Goal: Task Accomplishment & Management: Use online tool/utility

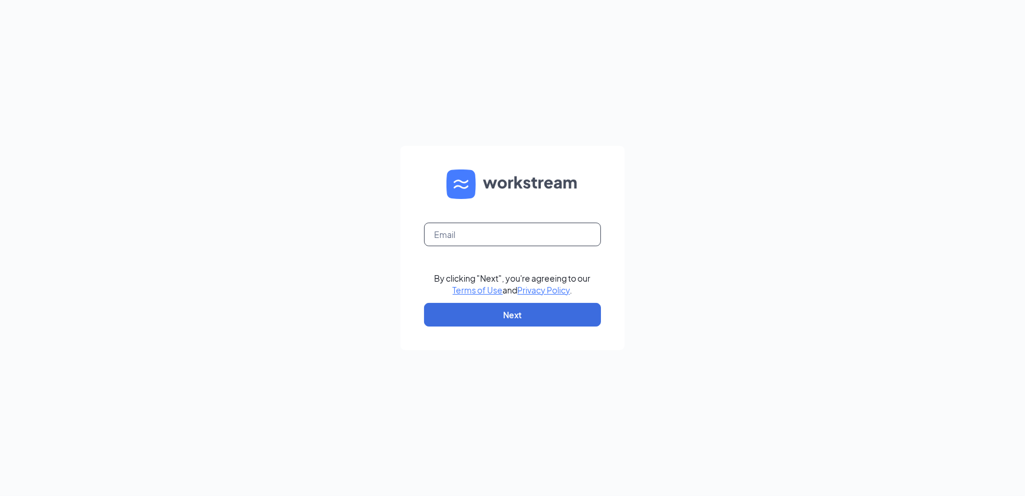
drag, startPoint x: 502, startPoint y: 225, endPoint x: 514, endPoint y: 230, distance: 12.7
click at [502, 225] on input "text" at bounding box center [512, 234] width 177 height 24
type input "[EMAIL_ADDRESS][DOMAIN_NAME]"
click at [490, 314] on button "Next" at bounding box center [512, 315] width 177 height 24
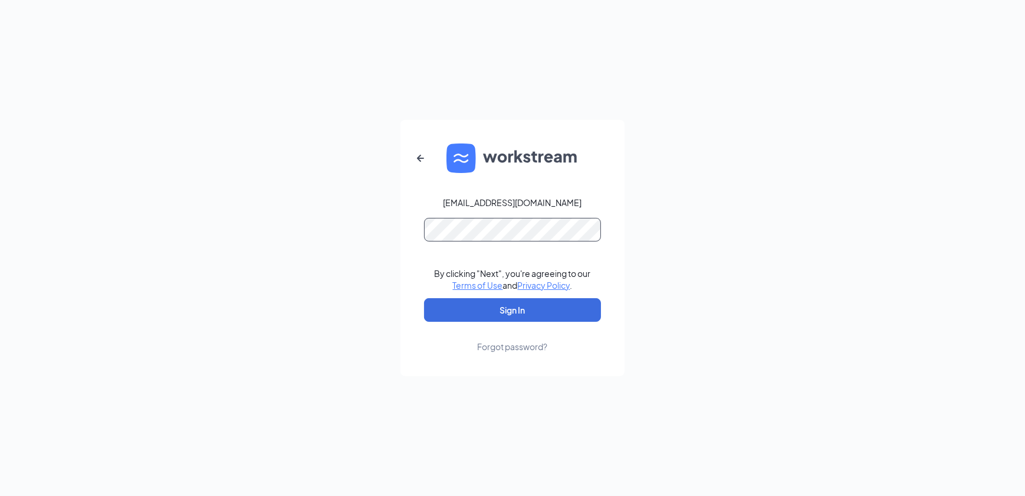
click at [424, 298] on button "Sign In" at bounding box center [512, 310] width 177 height 24
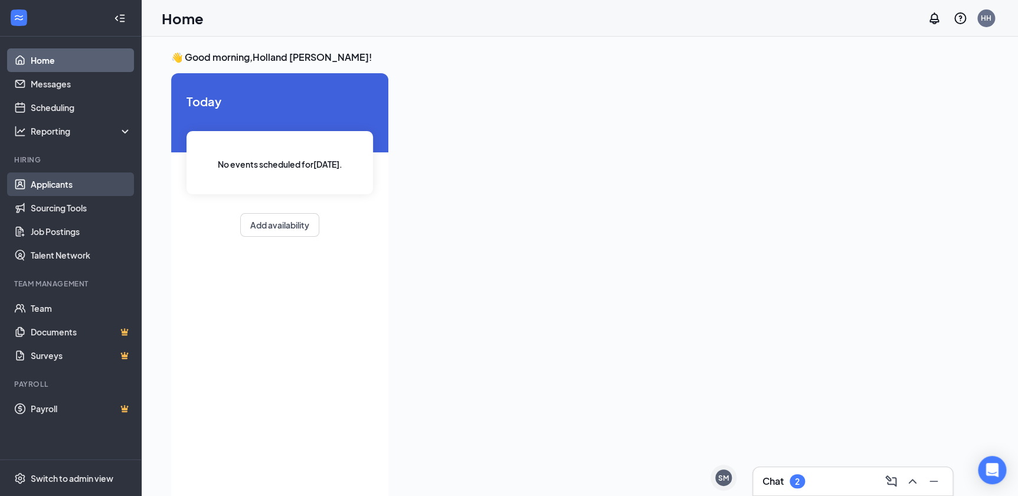
click at [72, 186] on link "Applicants" at bounding box center [81, 184] width 101 height 24
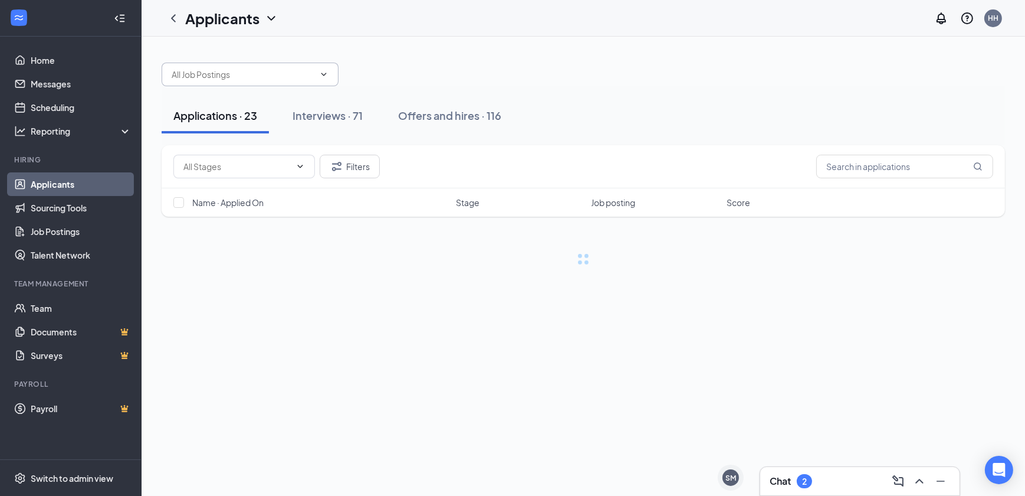
click at [225, 74] on input "text" at bounding box center [243, 74] width 143 height 13
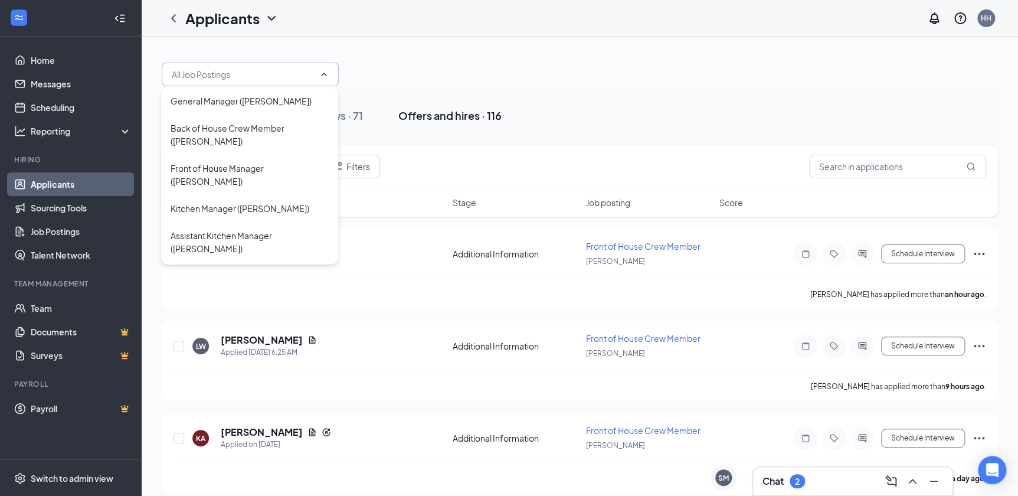
drag, startPoint x: 639, startPoint y: 80, endPoint x: 404, endPoint y: 113, distance: 238.3
click at [637, 77] on div at bounding box center [580, 68] width 836 height 35
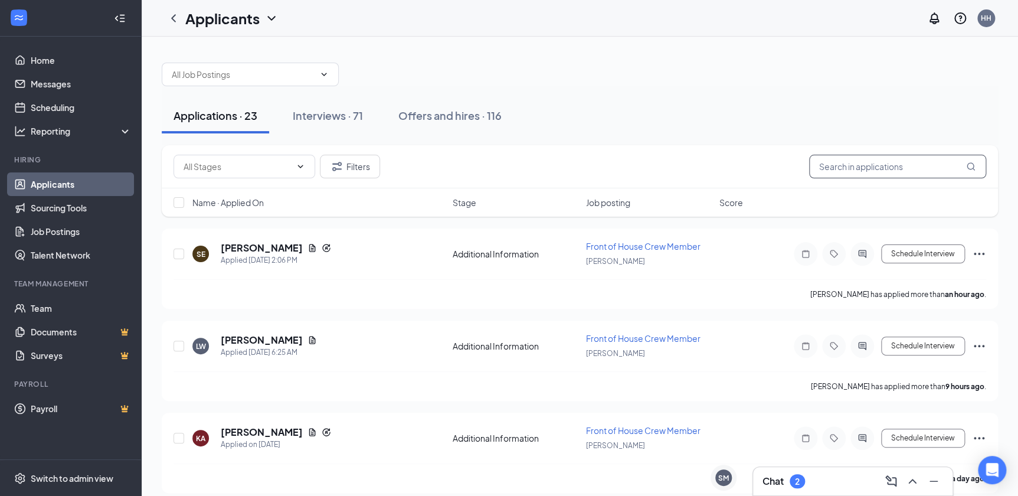
click at [916, 170] on input "text" at bounding box center [897, 167] width 177 height 24
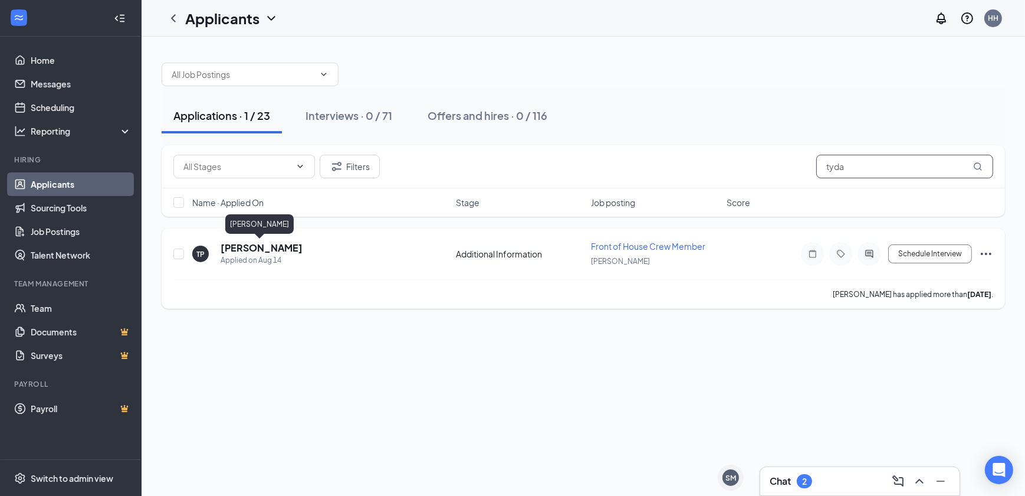
type input "tyda"
click at [286, 250] on h5 "Tydasha Payton" at bounding box center [262, 247] width 82 height 13
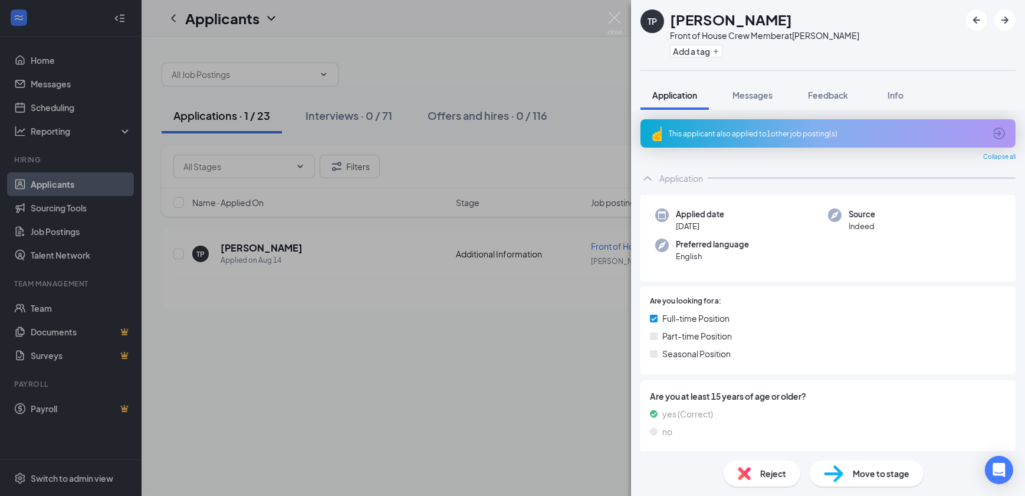
click at [585, 84] on div "TP Tydasha Payton Front of House Crew Member at Anderson Add a tag Application …" at bounding box center [512, 248] width 1025 height 496
